Goal: Find specific page/section: Find specific page/section

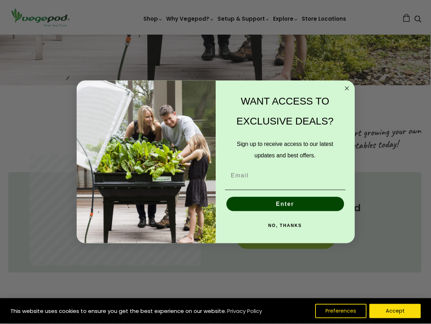
scroll to position [0, 102]
click at [348, 87] on circle "Close dialog" at bounding box center [347, 88] width 8 height 8
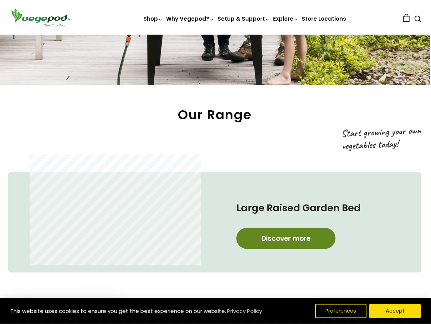
click at [284, 240] on link "Discover more" at bounding box center [285, 238] width 99 height 21
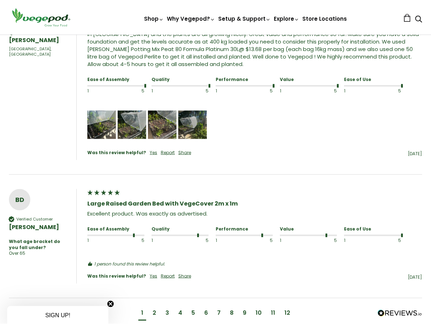
scroll to position [759, 0]
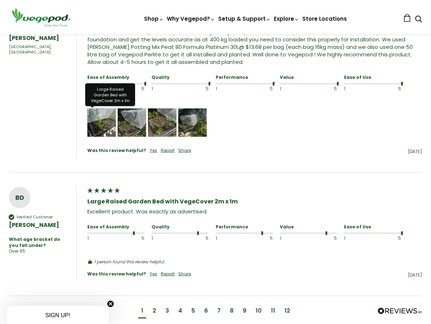
click at [101, 123] on img "Media uploaded by this customer." at bounding box center [101, 122] width 29 height 29
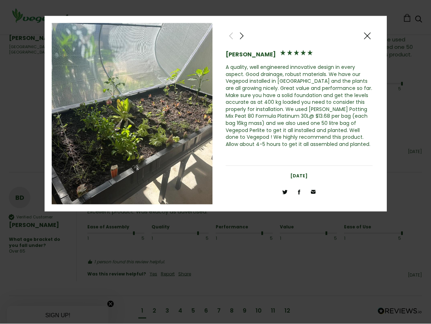
click at [241, 35] on span at bounding box center [241, 35] width 9 height 9
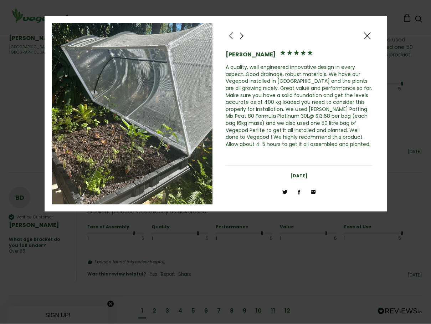
click at [241, 35] on span at bounding box center [241, 35] width 9 height 9
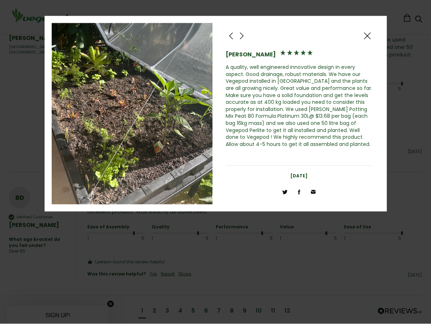
click at [241, 35] on span at bounding box center [241, 35] width 9 height 9
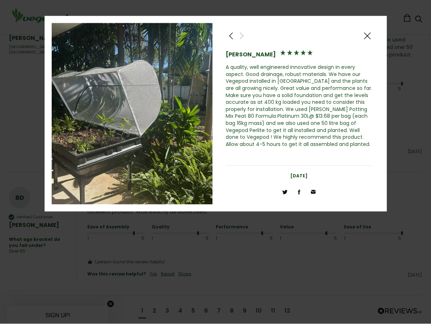
click at [364, 36] on span at bounding box center [367, 35] width 9 height 9
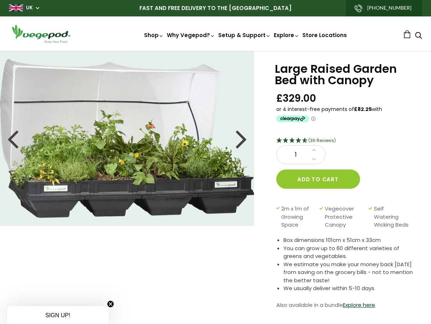
scroll to position [0, 0]
click at [333, 35] on link "Store Locations" at bounding box center [324, 34] width 45 height 7
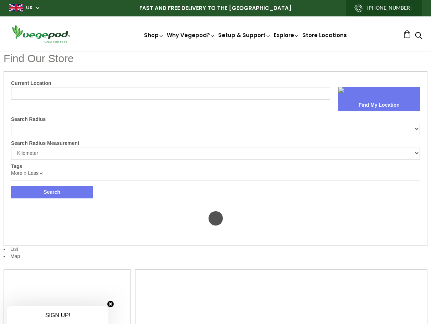
select select "m"
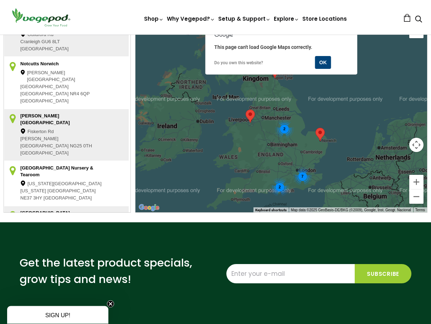
scroll to position [135, 0]
click at [246, 110] on area at bounding box center [246, 110] width 0 height 0
